Goal: Information Seeking & Learning: Compare options

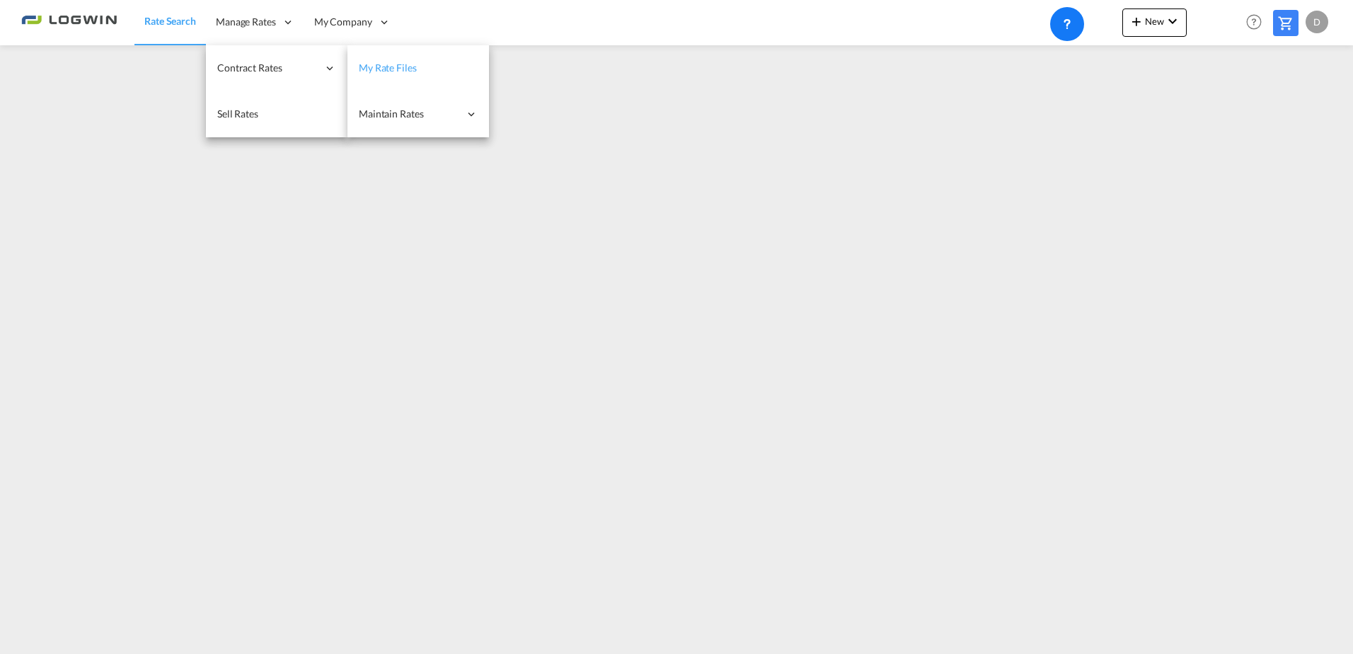
click at [367, 69] on span "My Rate Files" at bounding box center [388, 68] width 58 height 12
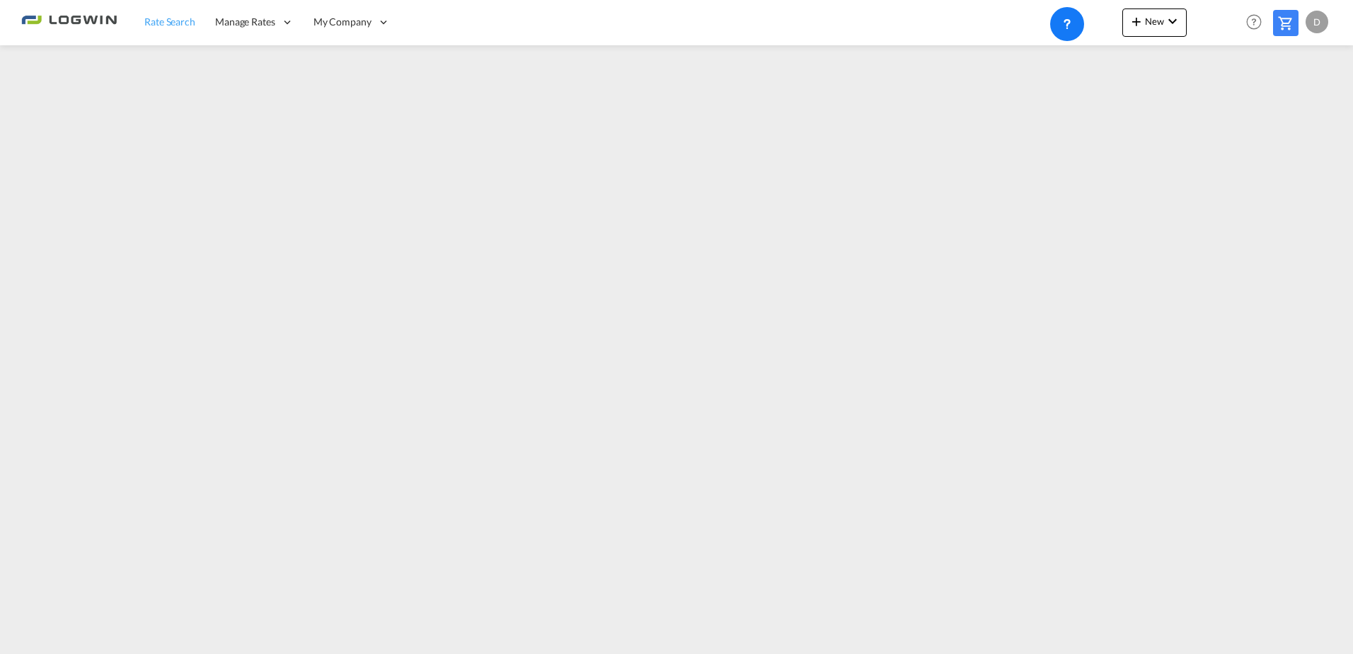
click at [176, 18] on span "Rate Search" at bounding box center [169, 22] width 51 height 12
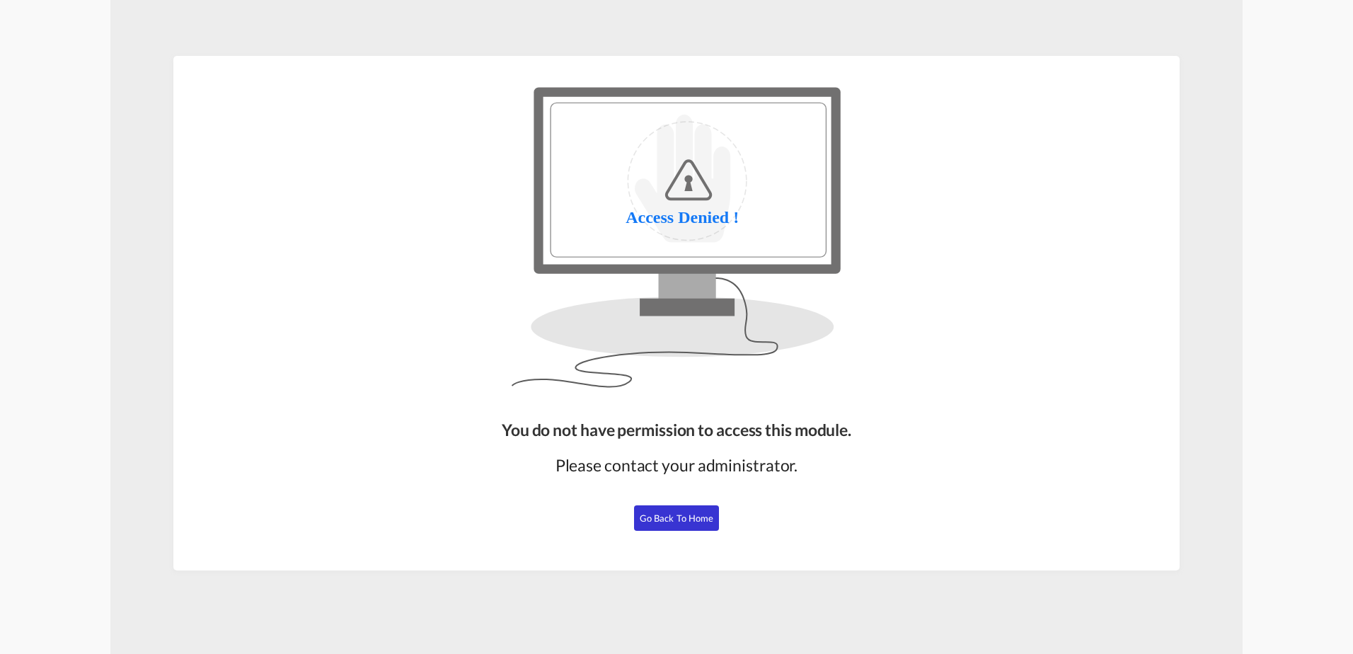
click at [674, 525] on button "Go Back to Home" at bounding box center [676, 517] width 85 height 25
click at [695, 517] on span "Go Back to Home" at bounding box center [677, 517] width 74 height 11
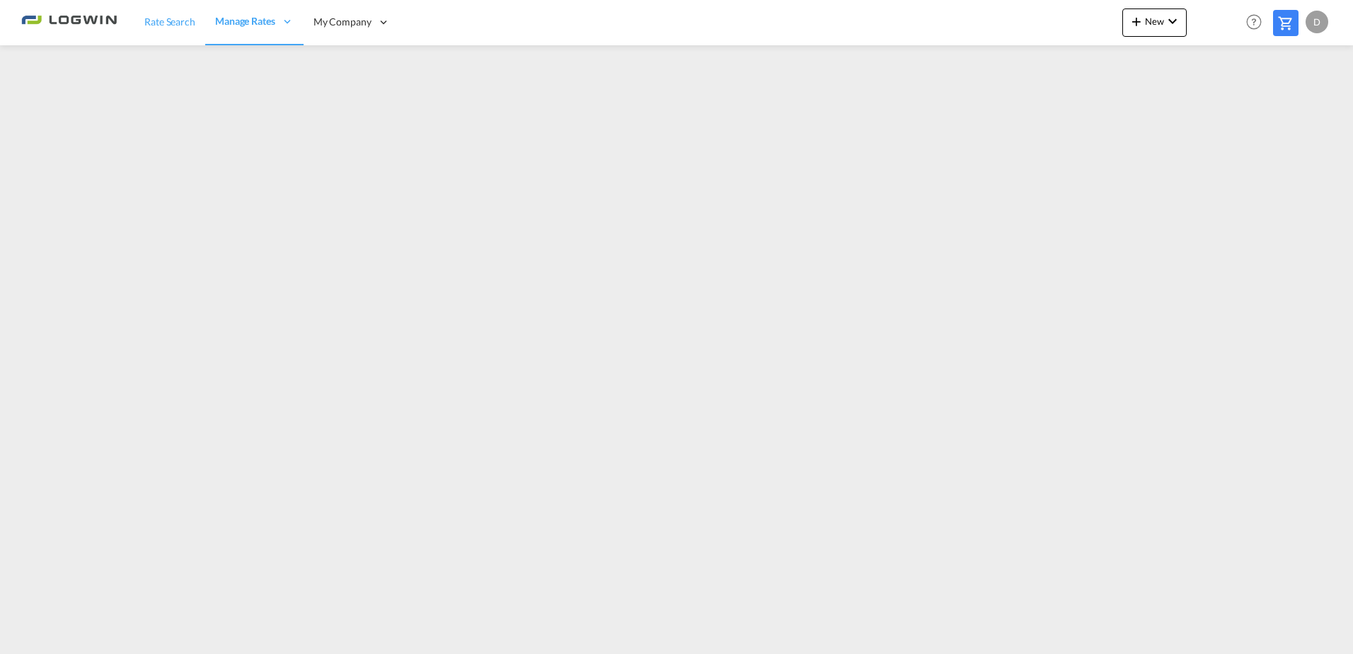
click at [194, 33] on link "Rate Search" at bounding box center [169, 22] width 71 height 46
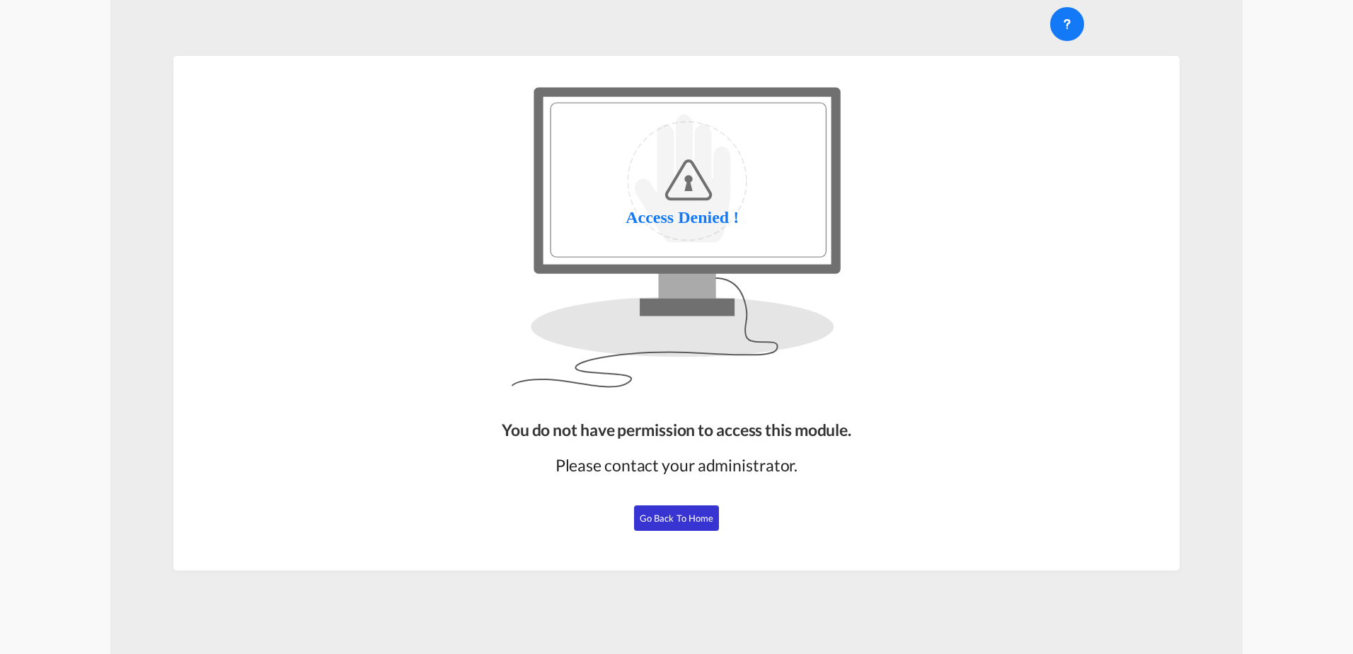
click at [684, 517] on span "Go Back to Home" at bounding box center [677, 517] width 74 height 11
